Goal: Task Accomplishment & Management: Manage account settings

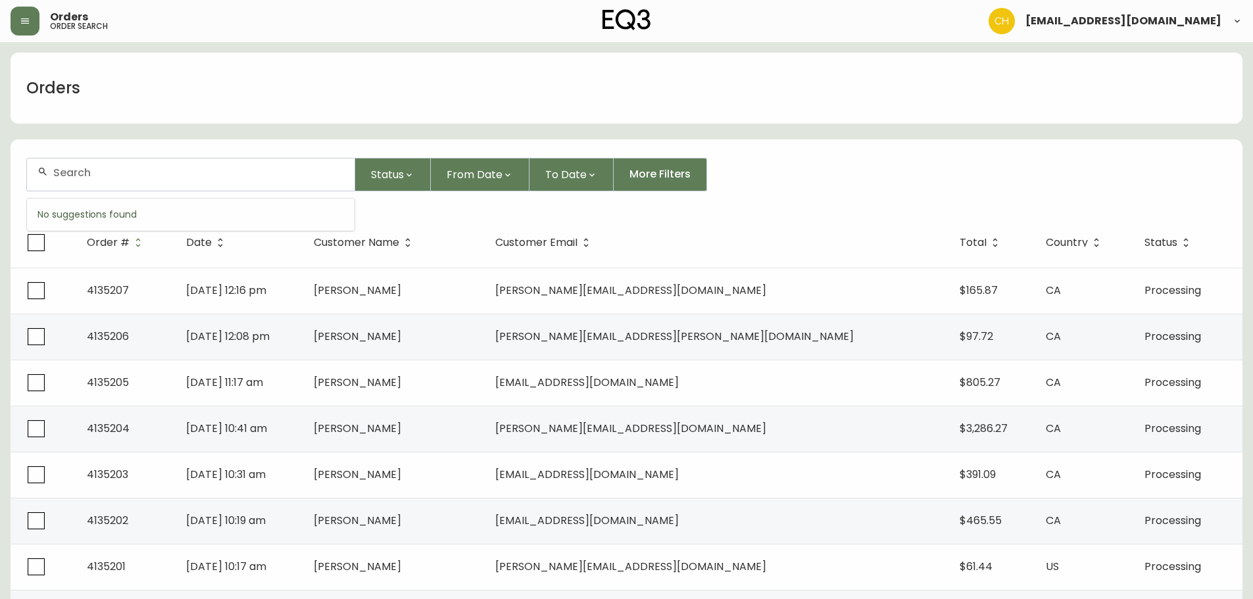
click at [62, 172] on input "text" at bounding box center [198, 172] width 291 height 12
type input "4135185"
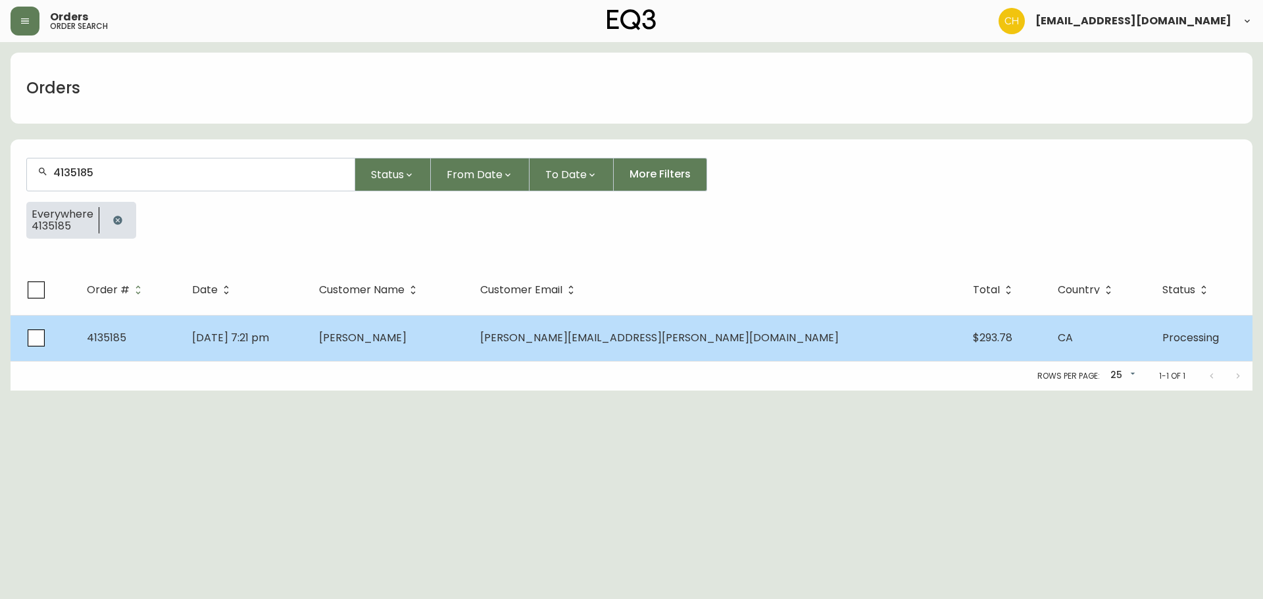
click at [309, 351] on td "[DATE] 7:21 pm" at bounding box center [246, 338] width 128 height 46
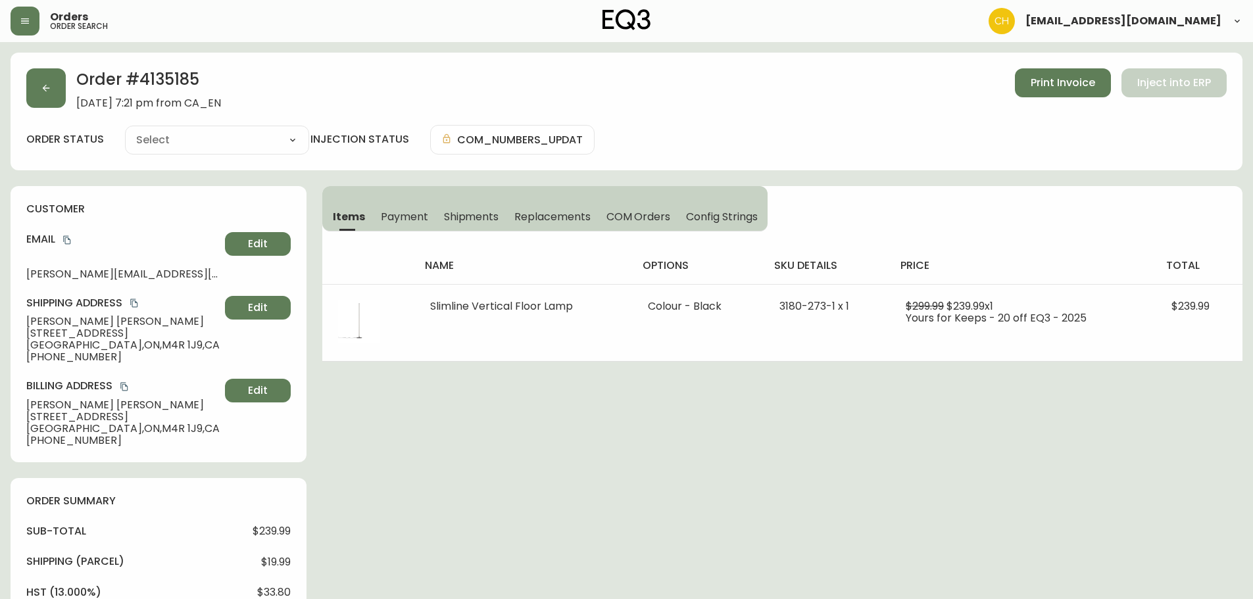
type input "Processing"
select select "PROCESSING"
drag, startPoint x: 461, startPoint y: 214, endPoint x: 563, endPoint y: 223, distance: 102.4
click at [462, 214] on span "Shipments" at bounding box center [471, 217] width 55 height 14
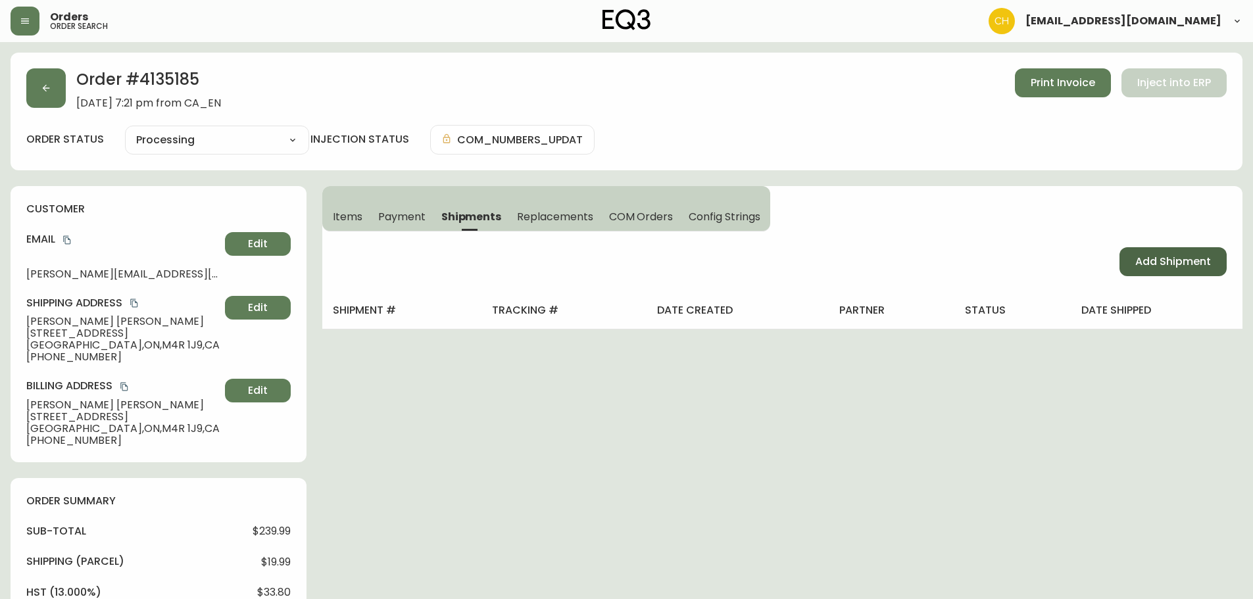
click at [1207, 269] on span "Add Shipment" at bounding box center [1173, 262] width 76 height 14
select select "PENDING"
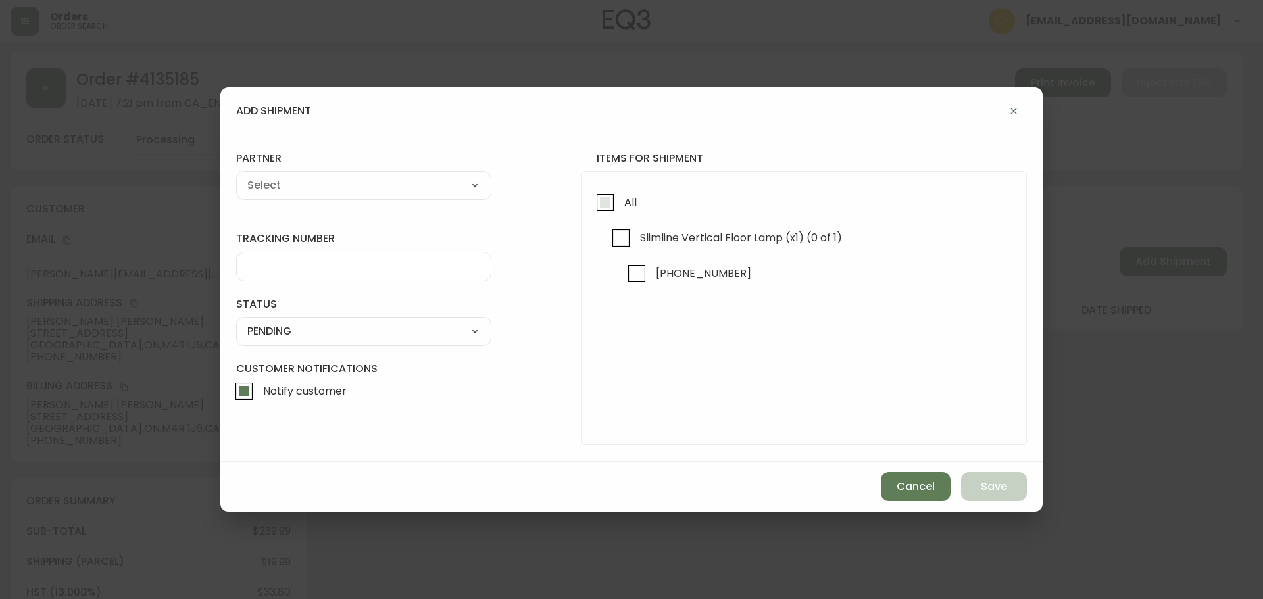
click at [608, 199] on input "All" at bounding box center [605, 202] width 30 height 30
checkbox input "true"
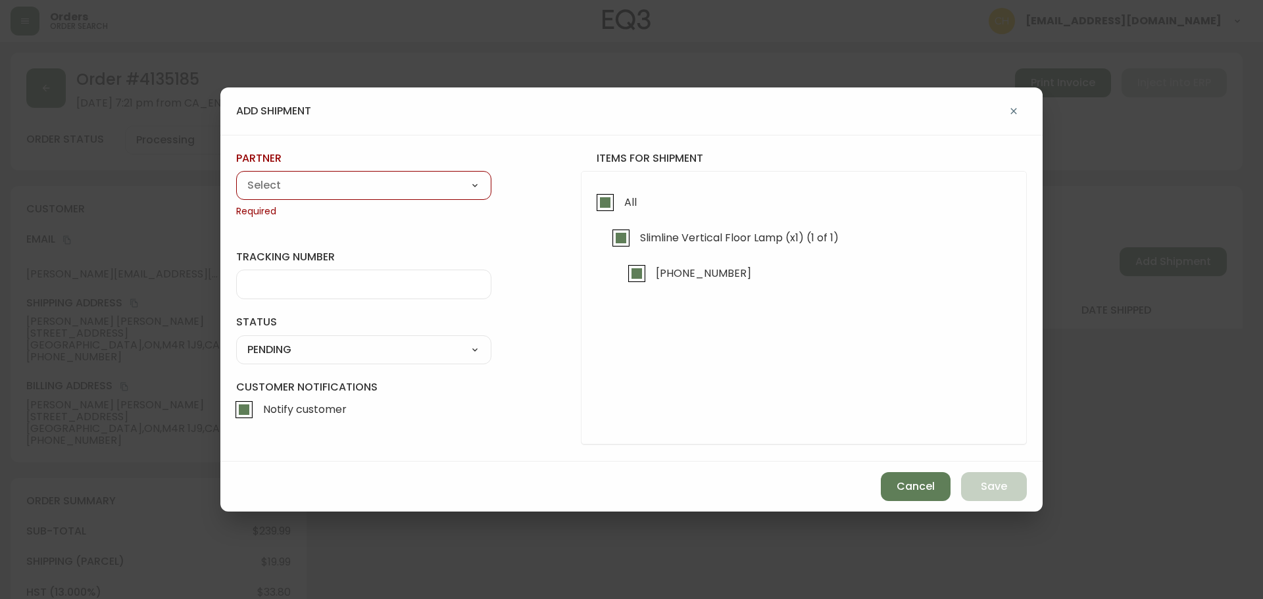
click at [387, 183] on select "A Move to Remember LLC ABF Freight Alero [PERSON_NAME] Canada Post Canpar Expre…" at bounding box center [363, 186] width 255 height 20
select select "cjy0a9taa01x001669l98m63c"
click at [236, 176] on select "A Move to Remember LLC ABF Freight Alero [PERSON_NAME] Canada Post Canpar Expre…" at bounding box center [363, 186] width 255 height 20
type input "FedEx"
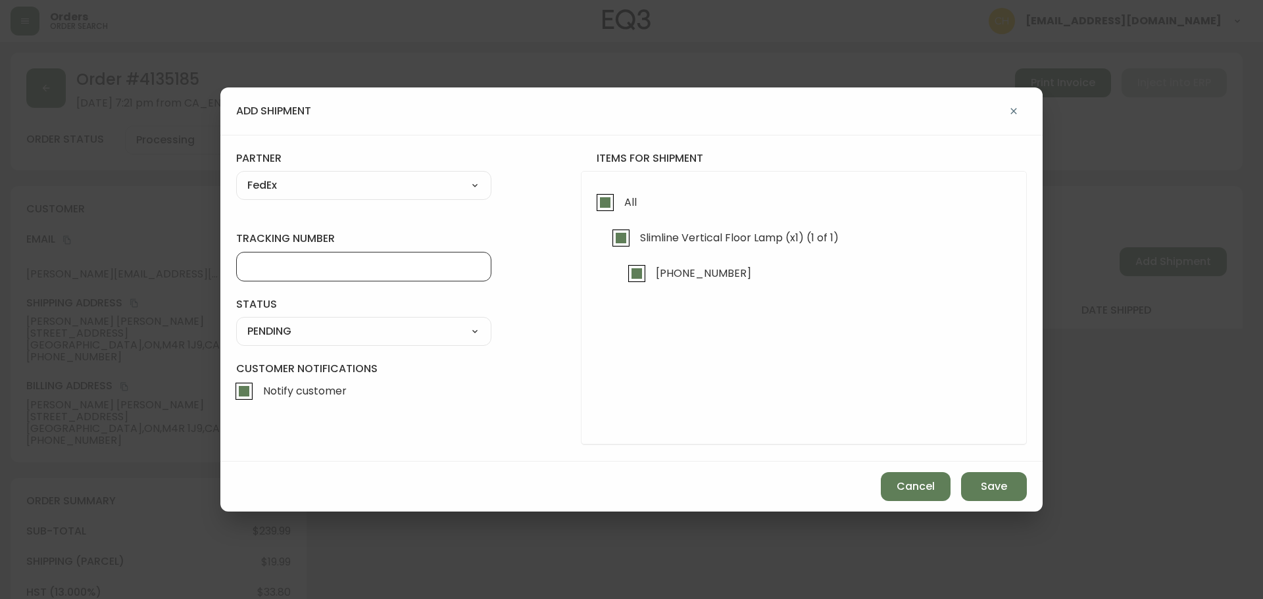
click at [293, 271] on input "tracking number" at bounding box center [363, 266] width 233 height 12
type input "455183577777"
click at [273, 330] on select "SHIPPED PENDING CANCELLED" at bounding box center [363, 332] width 255 height 20
click at [236, 322] on select "SHIPPED PENDING CANCELLED" at bounding box center [363, 332] width 255 height 20
select select "PENDING"
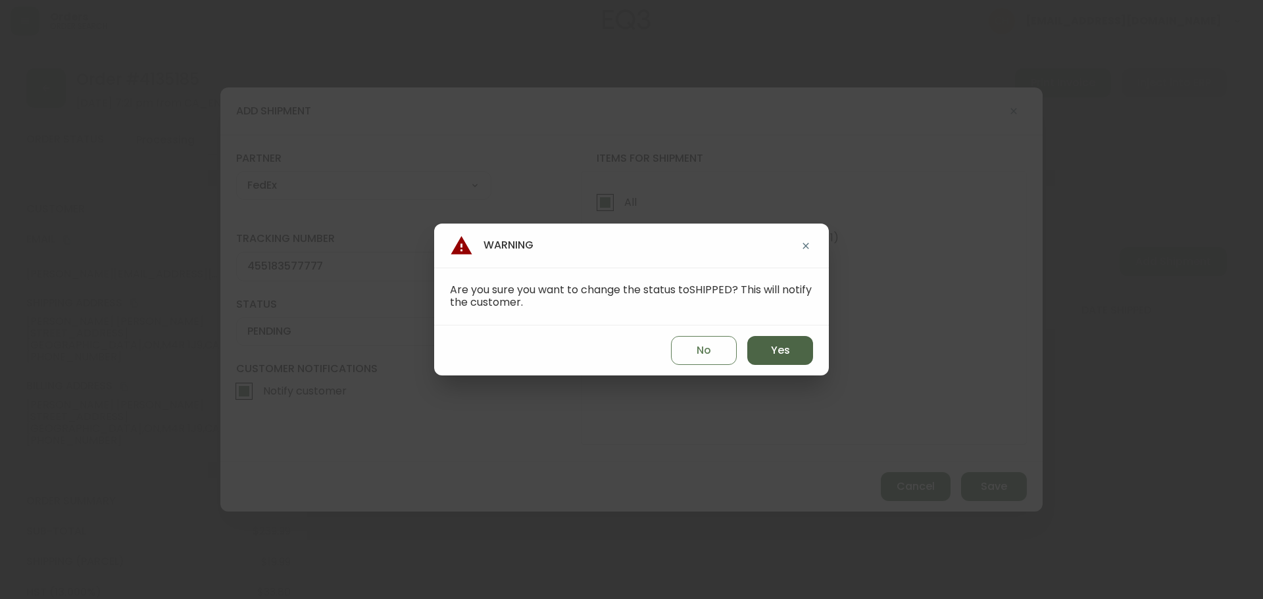
click at [789, 343] on span "Yes" at bounding box center [780, 350] width 19 height 14
type input "SHIPPED"
select select "SHIPPED"
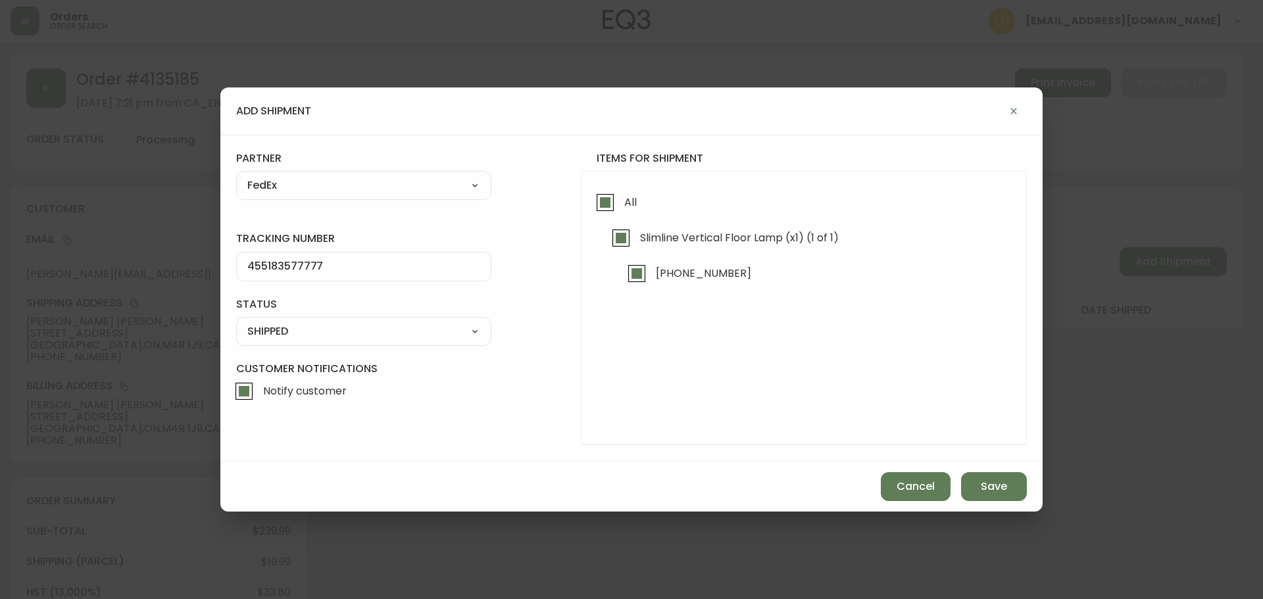
drag, startPoint x: 984, startPoint y: 485, endPoint x: 979, endPoint y: 465, distance: 21.1
click at [984, 480] on span "Save" at bounding box center [994, 486] width 26 height 14
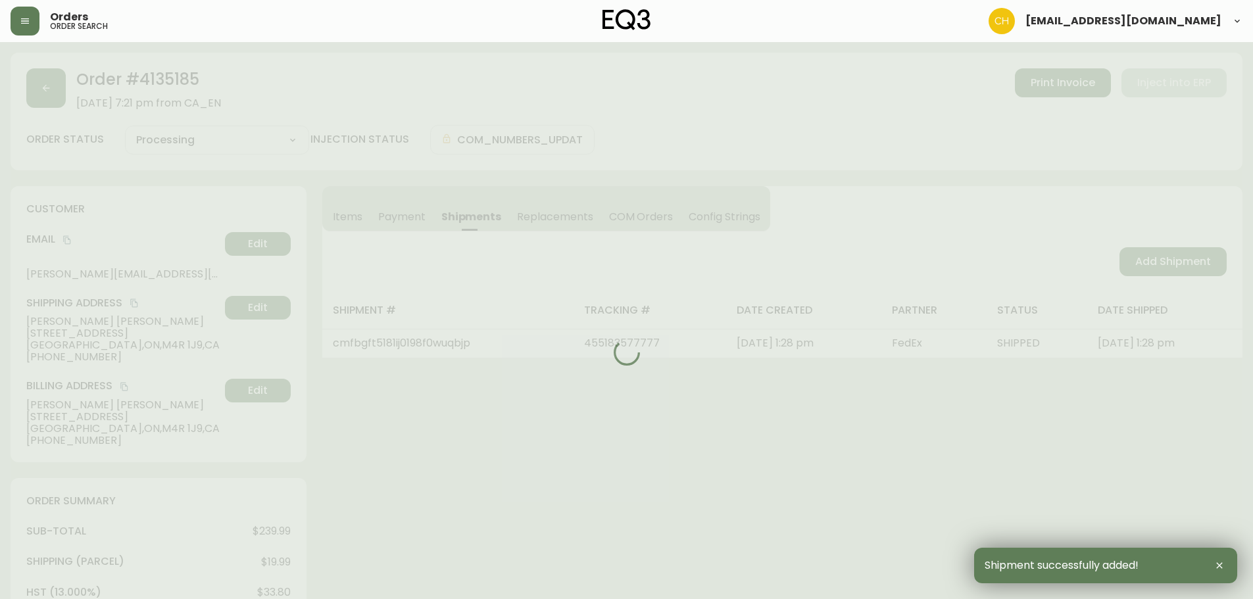
type input "Fully Shipped"
select select "FULLY_SHIPPED"
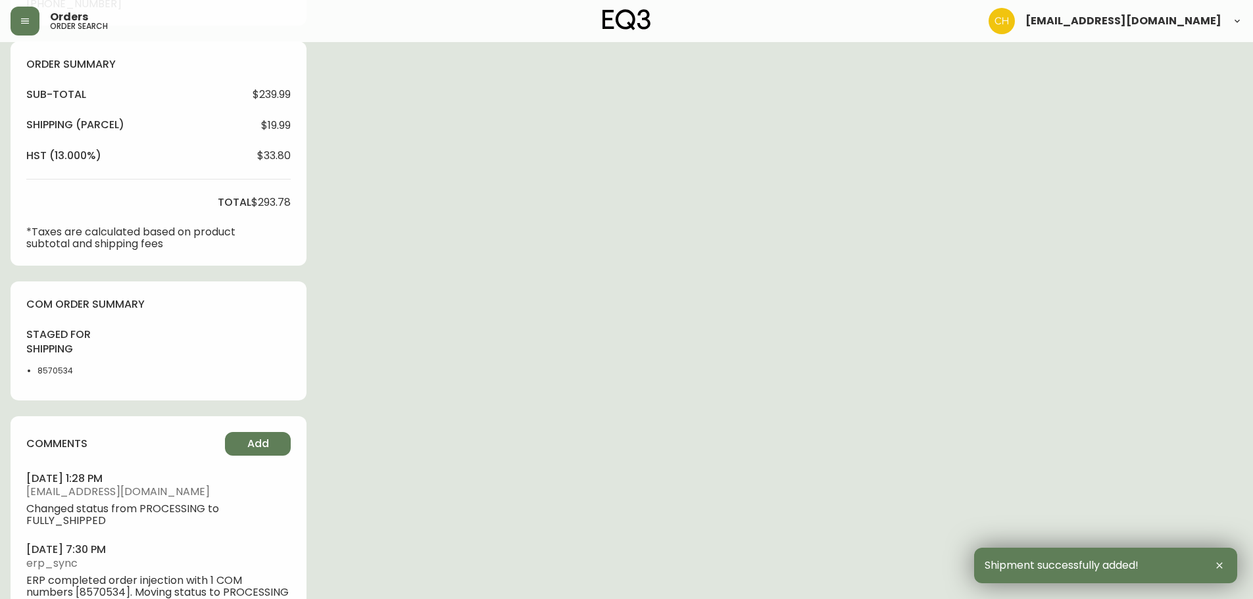
scroll to position [476, 0]
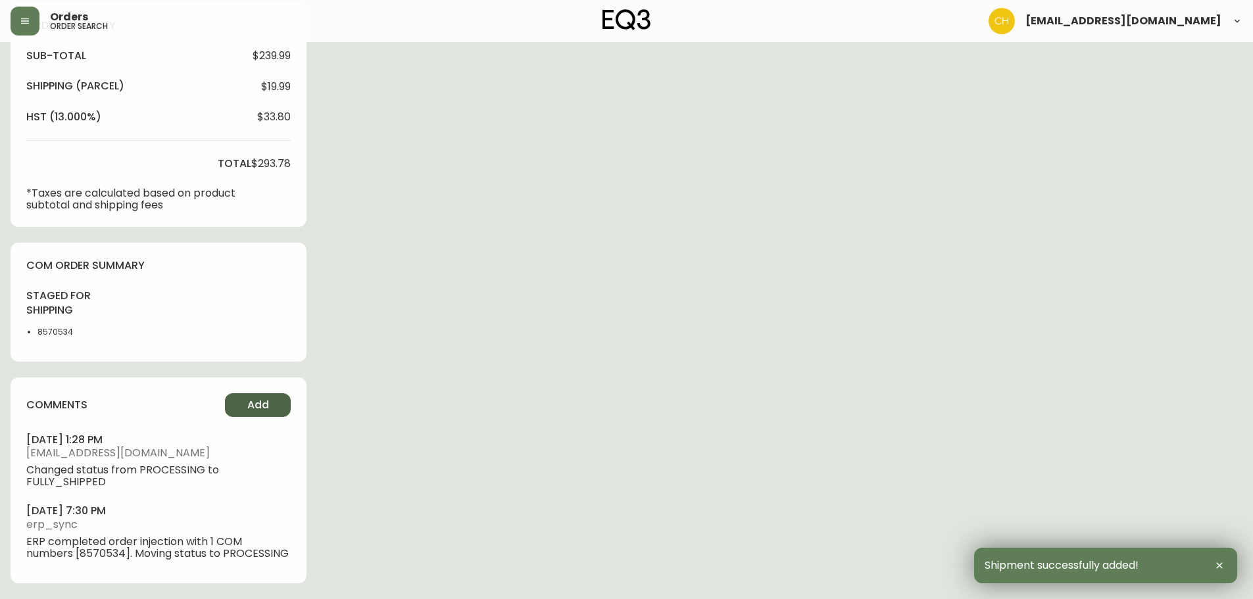
click at [257, 395] on button "Add" at bounding box center [258, 405] width 66 height 24
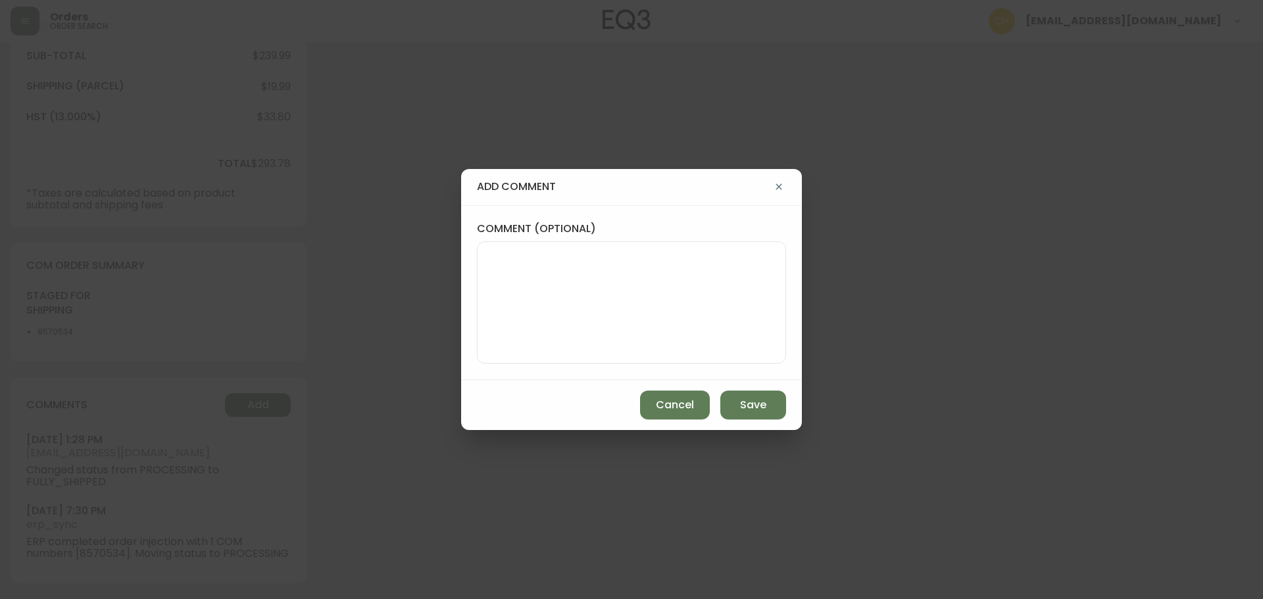
click at [492, 314] on textarea "comment (optional)" at bounding box center [631, 302] width 287 height 105
type textarea "CH"
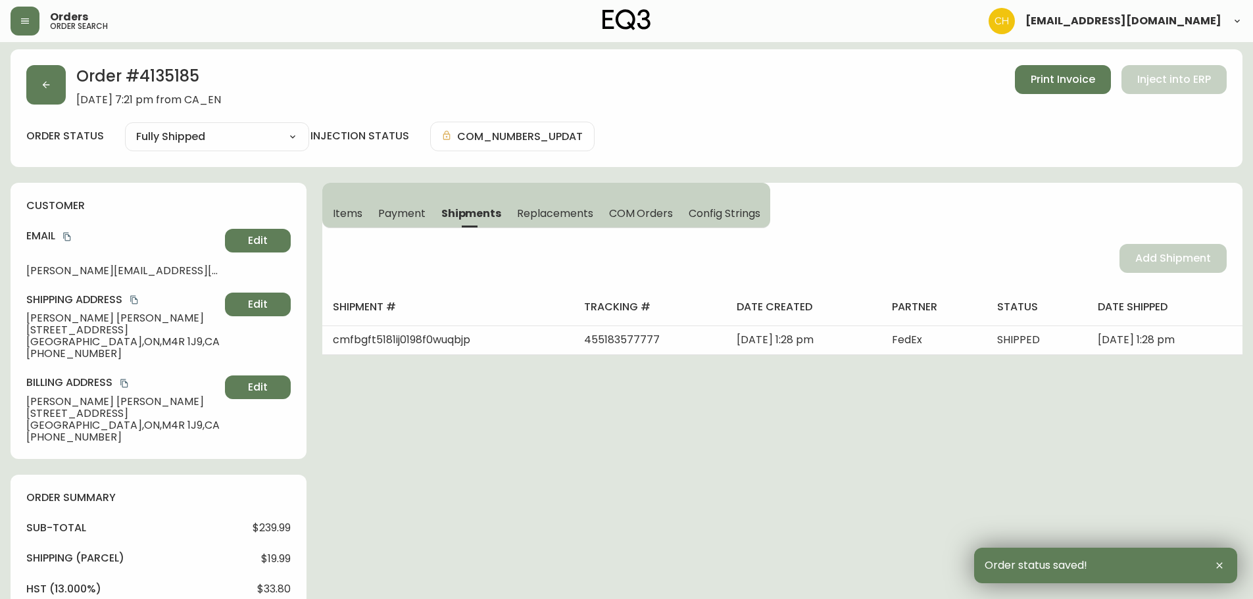
scroll to position [0, 0]
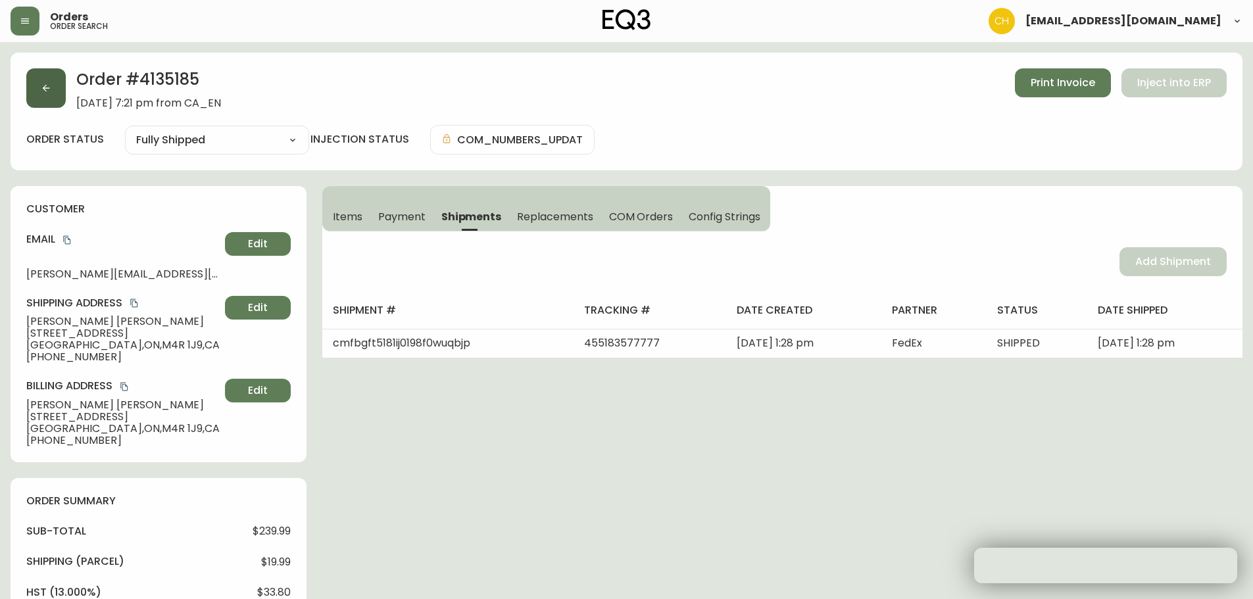
click at [47, 86] on icon "button" at bounding box center [46, 88] width 11 height 11
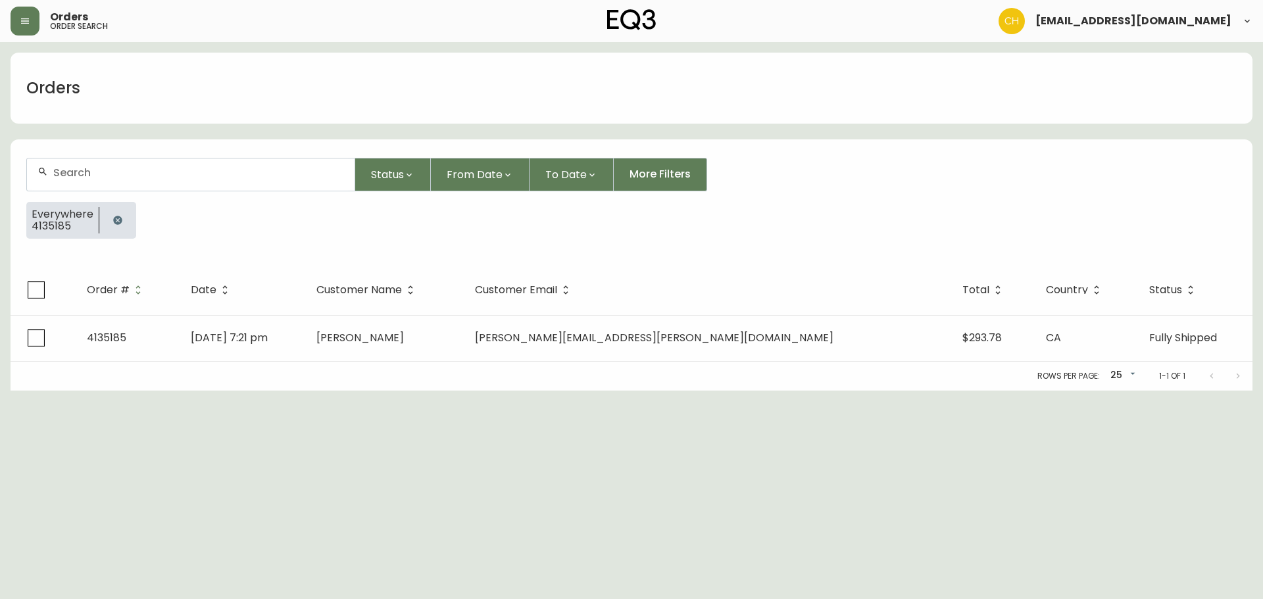
click at [94, 172] on input "text" at bounding box center [198, 172] width 291 height 12
type input "4135146"
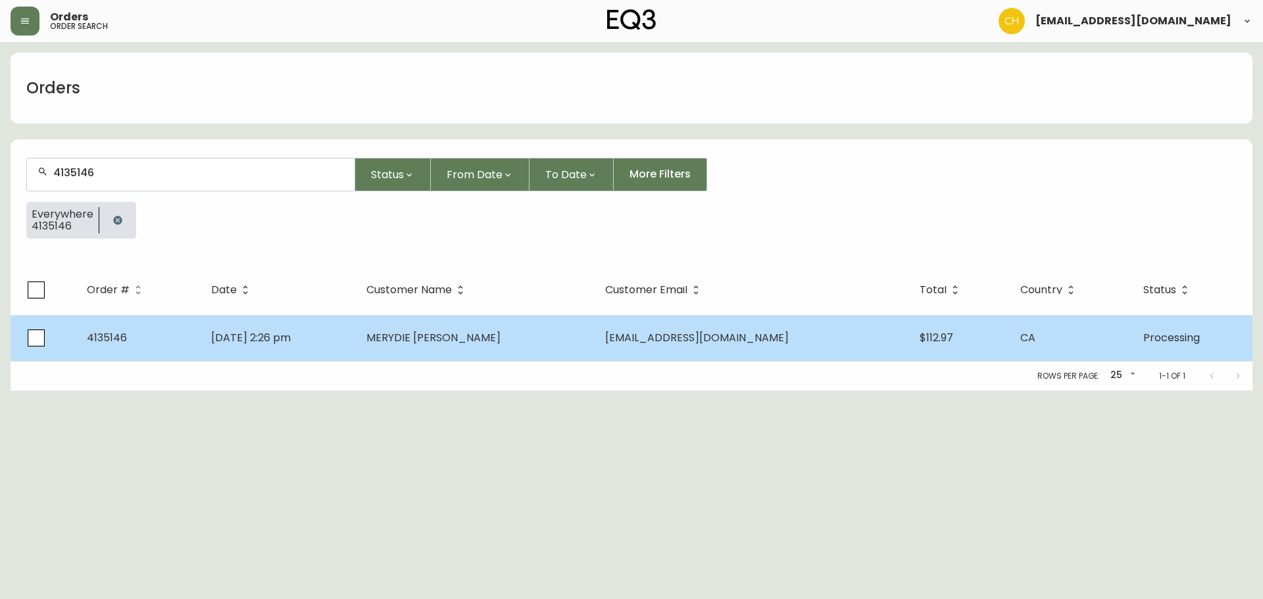
click at [355, 323] on td "[DATE] 2:26 pm" at bounding box center [278, 338] width 155 height 46
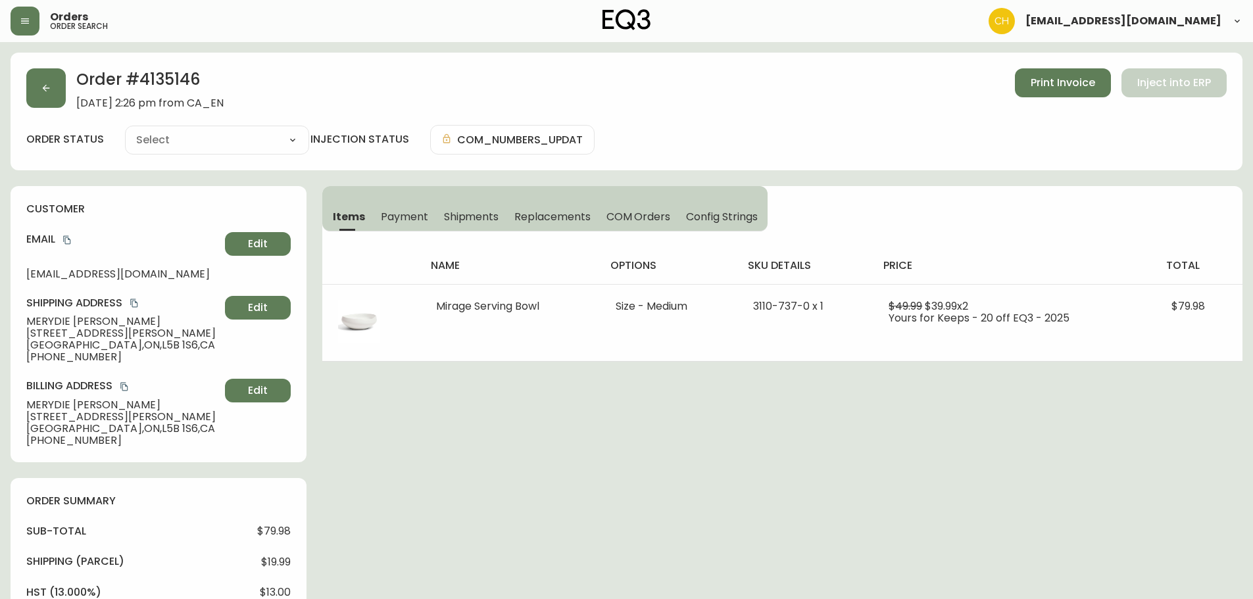
type input "Processing"
select select "PROCESSING"
drag, startPoint x: 458, startPoint y: 221, endPoint x: 489, endPoint y: 224, distance: 31.7
click at [459, 221] on span "Shipments" at bounding box center [471, 217] width 55 height 14
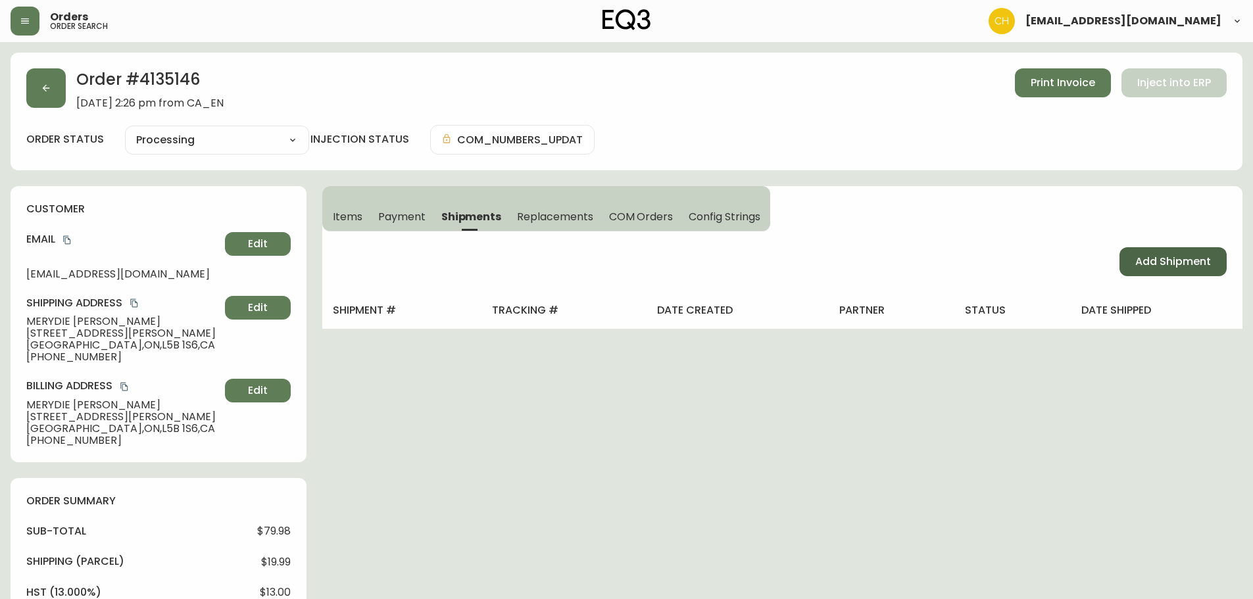
click at [1139, 258] on span "Add Shipment" at bounding box center [1173, 262] width 76 height 14
select select "PENDING"
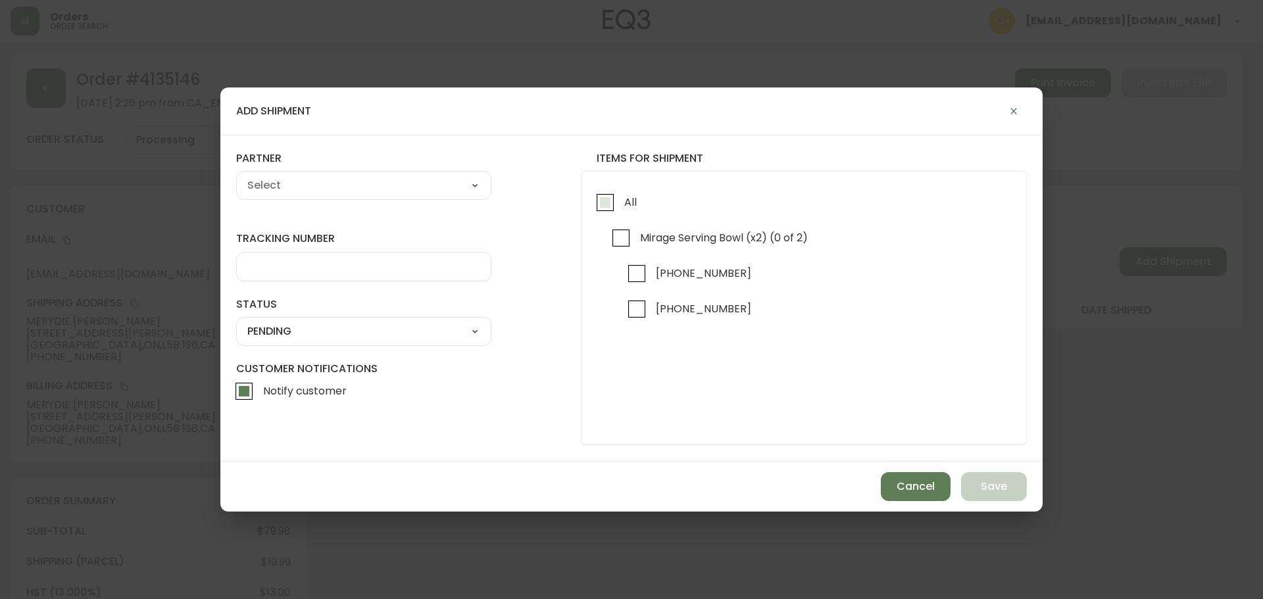
click at [610, 212] on input "All" at bounding box center [605, 202] width 30 height 30
checkbox input "true"
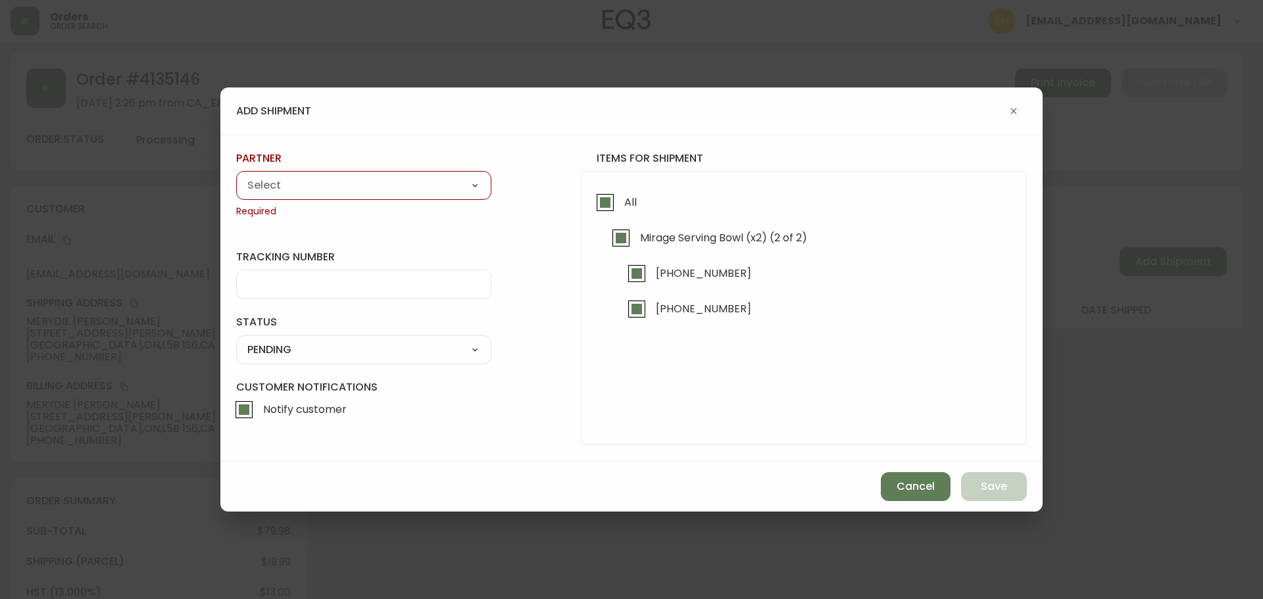
click at [451, 191] on select "A Move to Remember LLC ABF Freight Alero [PERSON_NAME] Canada Post Canpar Expre…" at bounding box center [363, 186] width 255 height 20
select select "cjy0a9taa01x001669l98m63c"
click at [236, 176] on select "A Move to Remember LLC ABF Freight Alero [PERSON_NAME] Canada Post Canpar Expre…" at bounding box center [363, 186] width 255 height 20
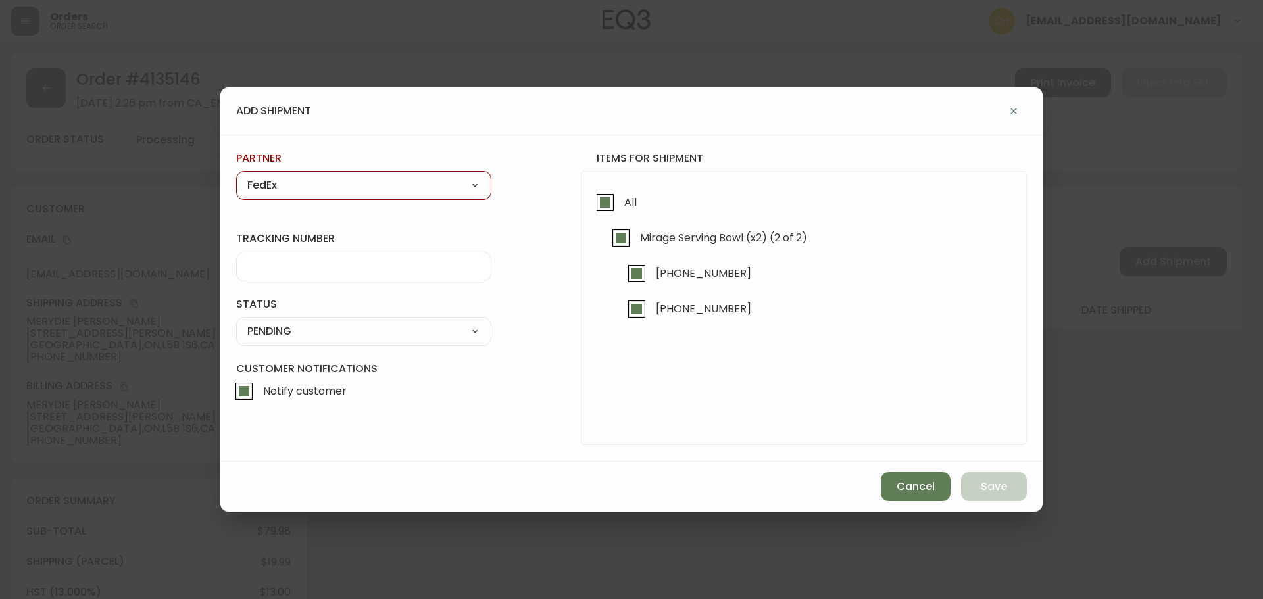
type input "FedEx"
click at [291, 270] on input "tracking number" at bounding box center [363, 266] width 233 height 12
type input "455183577788"
click at [260, 329] on select "SHIPPED PENDING CANCELLED" at bounding box center [363, 332] width 255 height 20
click at [236, 322] on select "SHIPPED PENDING CANCELLED" at bounding box center [363, 332] width 255 height 20
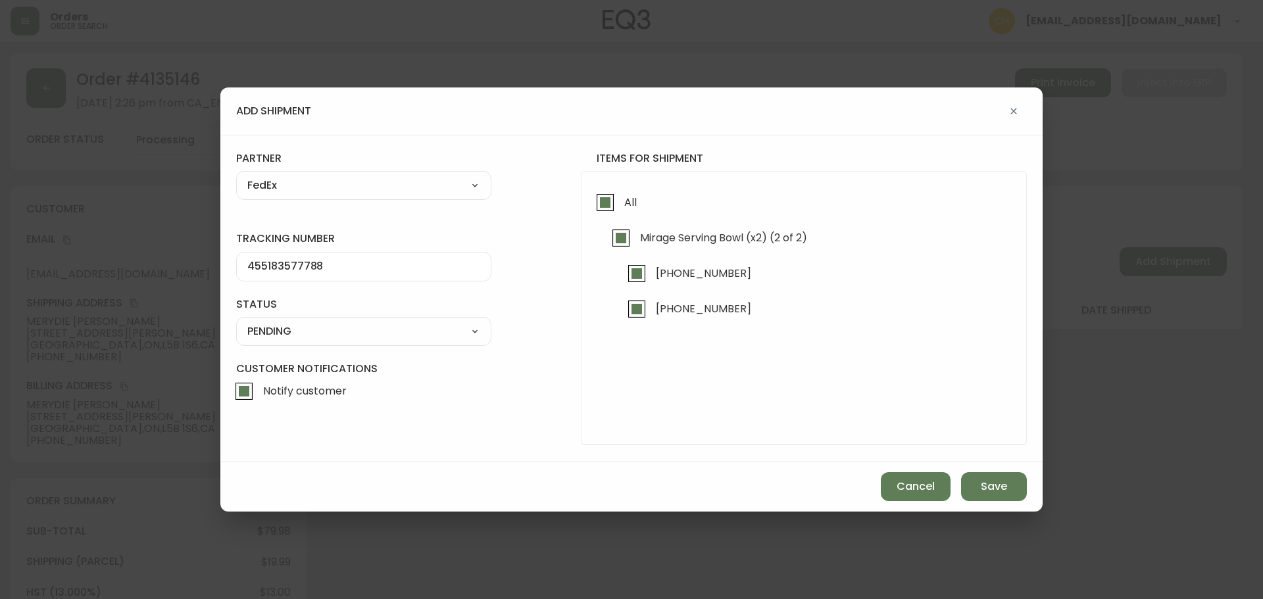
select select "PENDING"
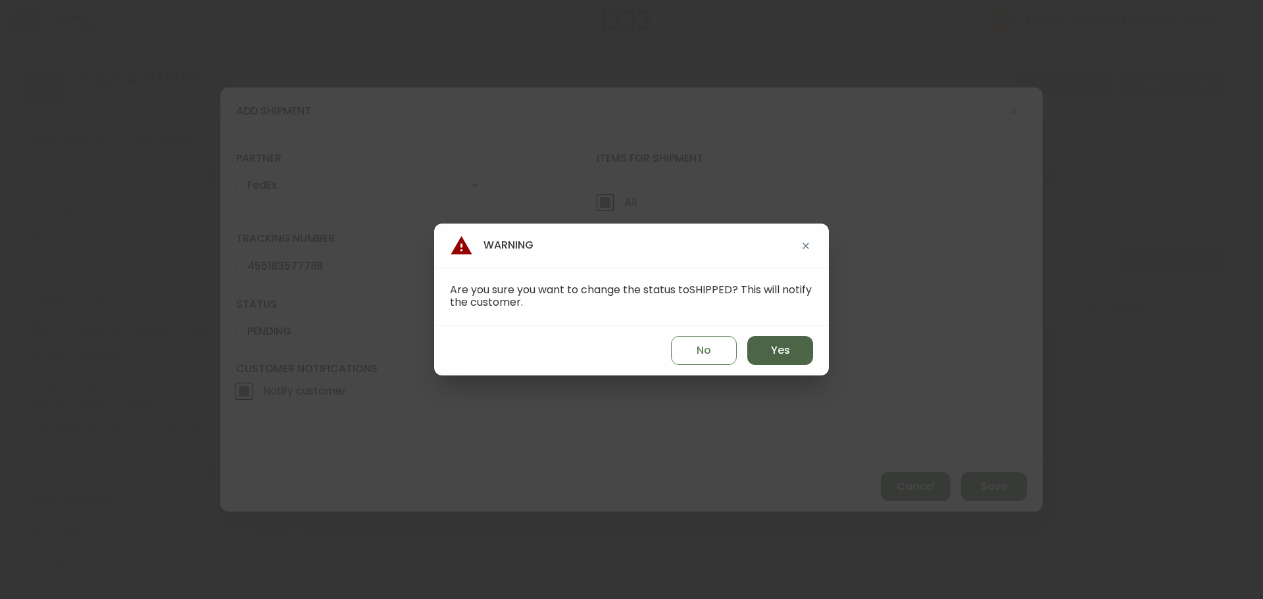
click at [782, 344] on span "Yes" at bounding box center [780, 350] width 19 height 14
type input "SHIPPED"
select select "SHIPPED"
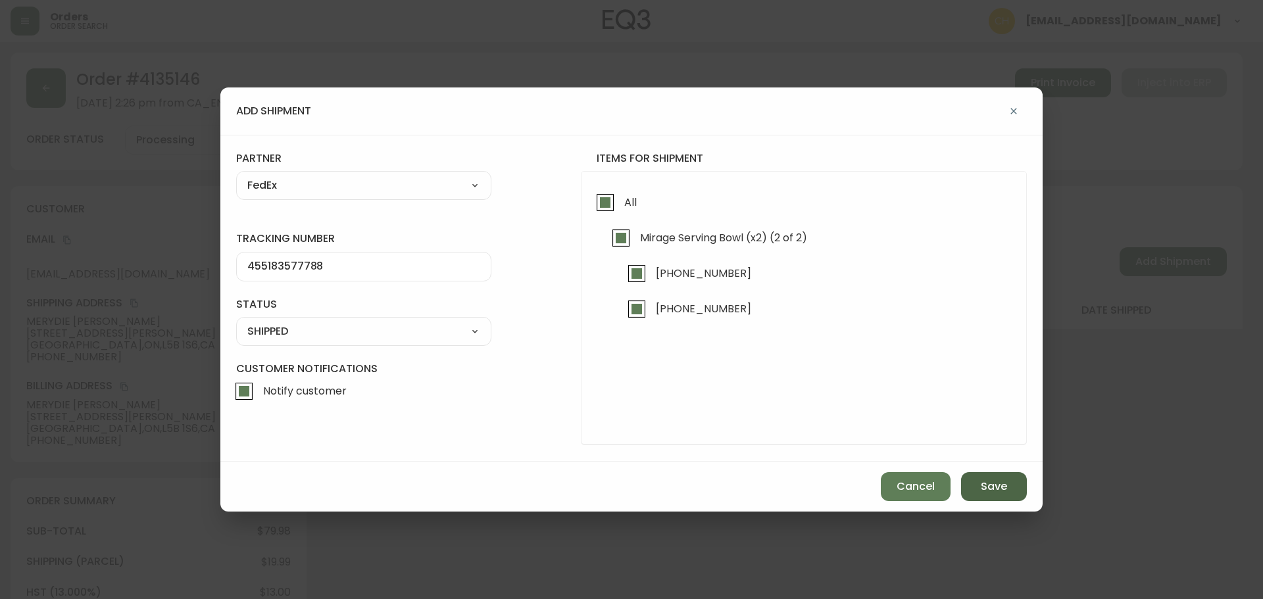
click at [996, 489] on span "Save" at bounding box center [994, 486] width 26 height 14
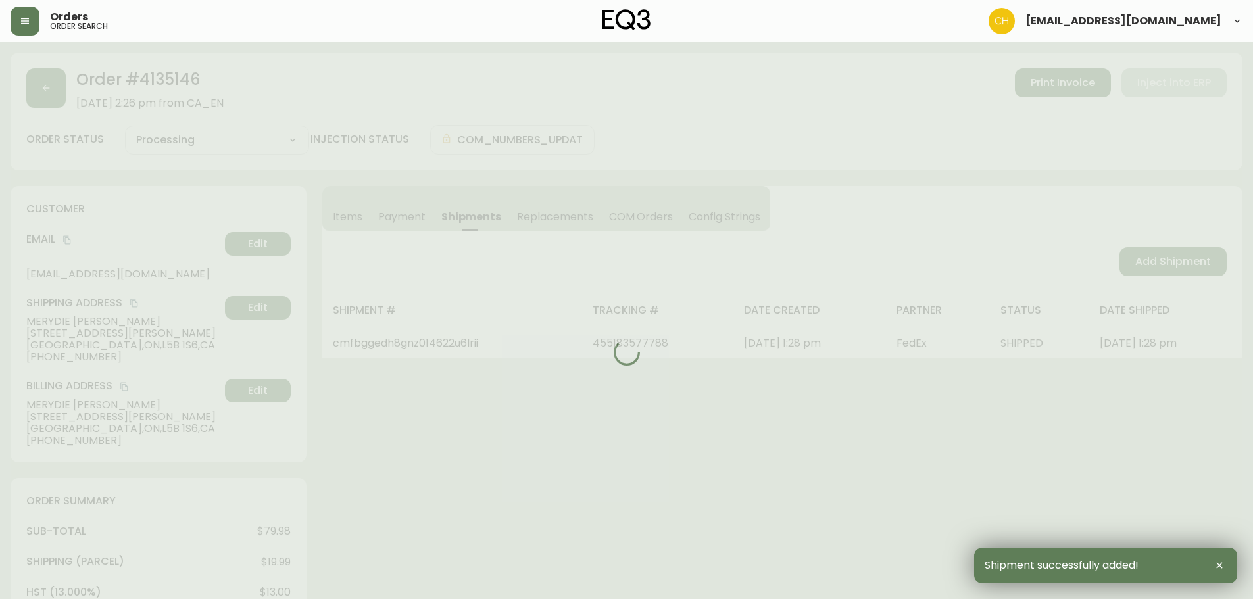
type input "Fully Shipped"
select select "FULLY_SHIPPED"
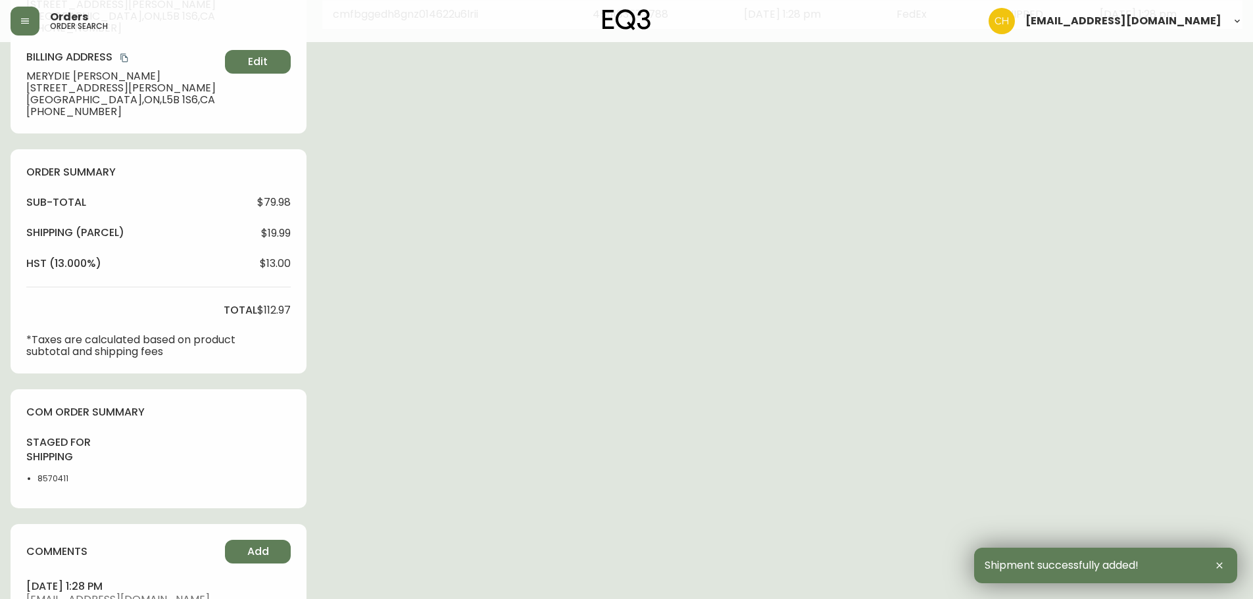
scroll to position [476, 0]
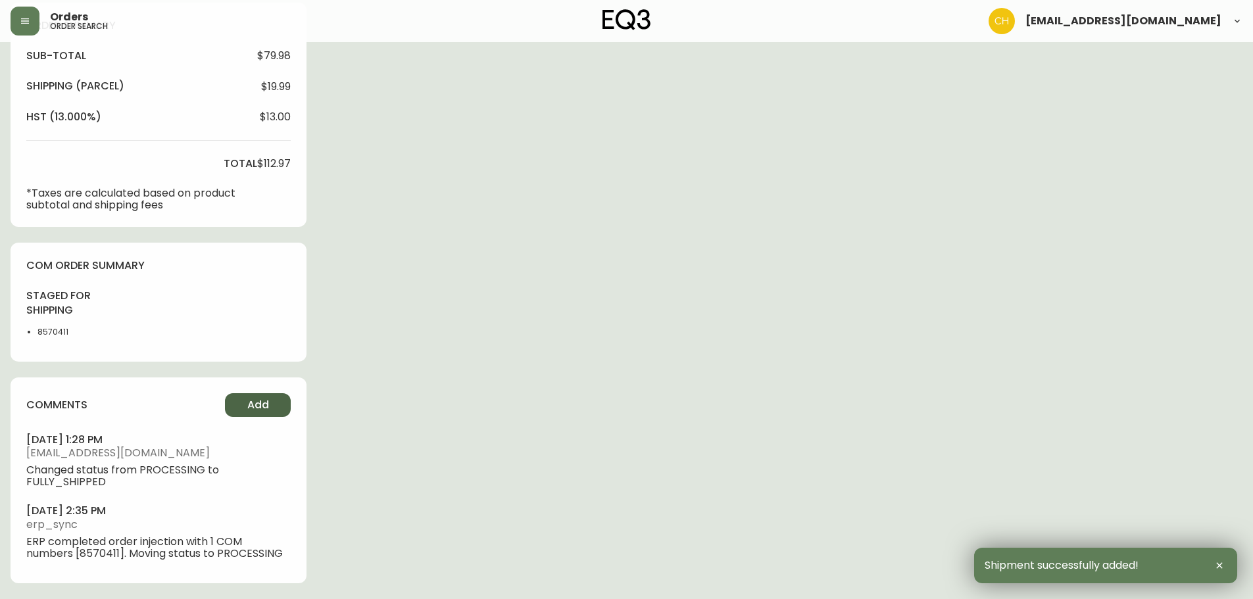
click at [240, 415] on button "Add" at bounding box center [258, 405] width 66 height 24
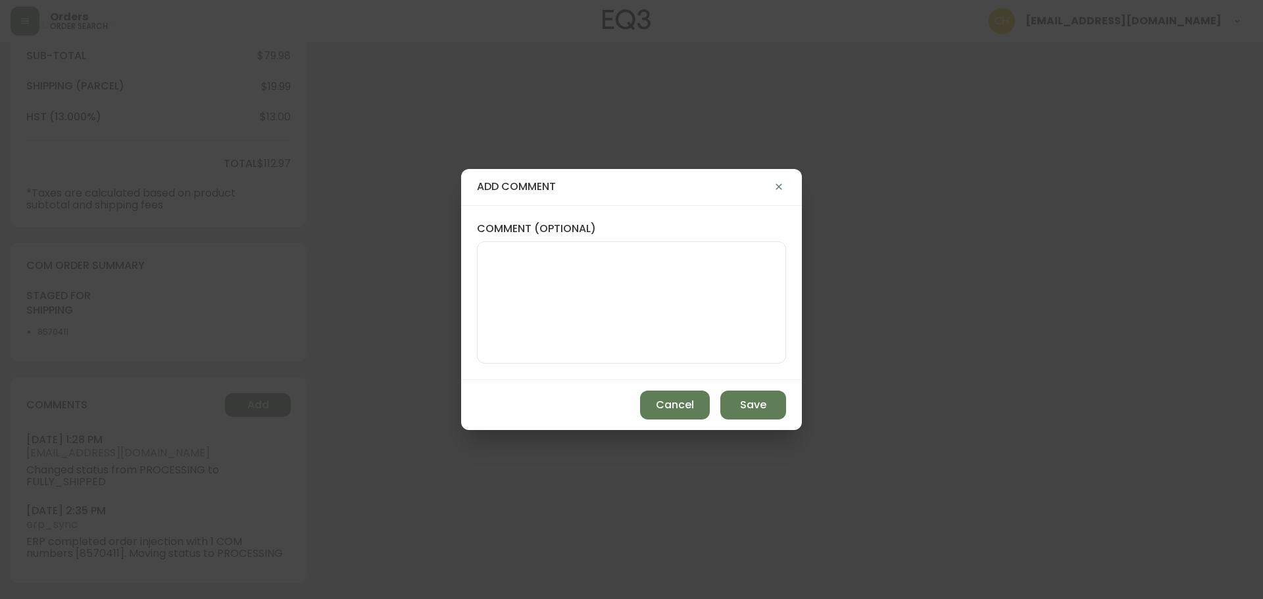
drag, startPoint x: 574, startPoint y: 305, endPoint x: 567, endPoint y: 305, distance: 6.6
click at [568, 305] on textarea "comment (optional)" at bounding box center [631, 302] width 287 height 105
type textarea "CH"
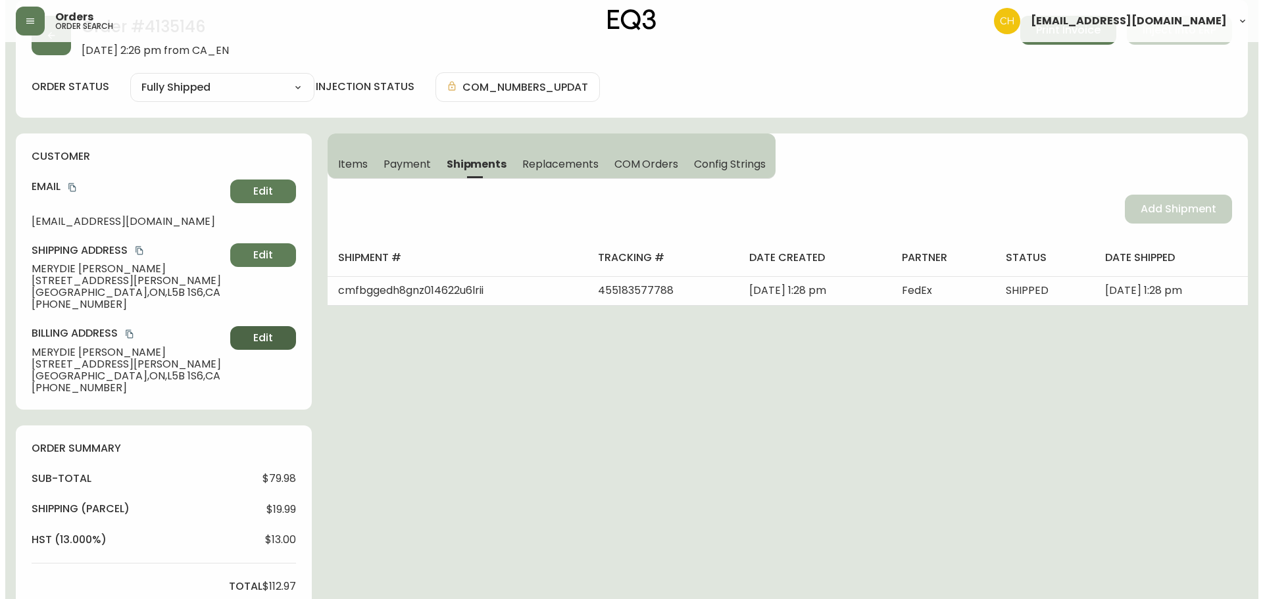
scroll to position [0, 0]
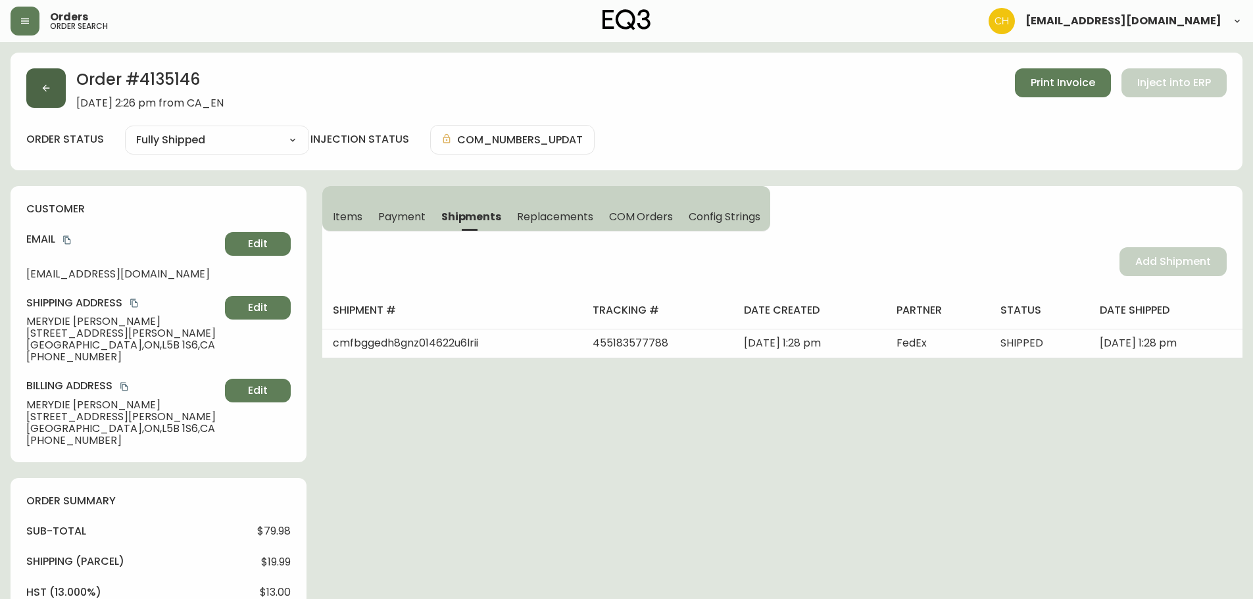
click at [51, 98] on button "button" at bounding box center [45, 87] width 39 height 39
